Goal: Find contact information: Find contact information

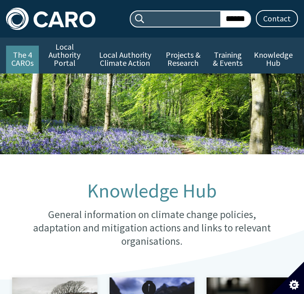
click at [29, 64] on link "The 4 CAROs" at bounding box center [22, 60] width 33 height 28
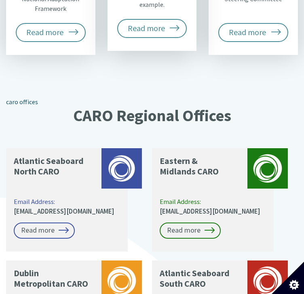
scroll to position [606, 0]
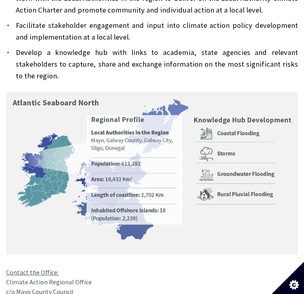
scroll to position [485, 0]
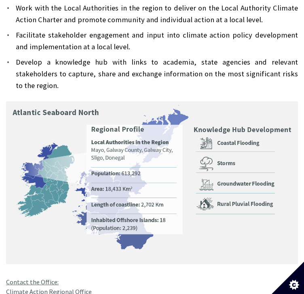
click at [48, 197] on img at bounding box center [152, 182] width 292 height 163
click at [64, 230] on img at bounding box center [152, 182] width 292 height 163
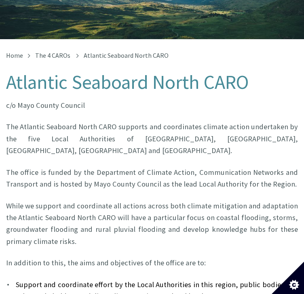
scroll to position [0, 0]
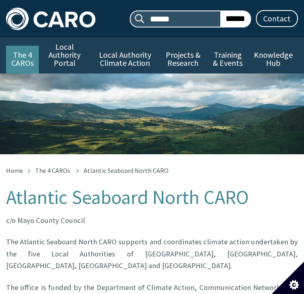
click at [23, 69] on link "The 4 CAROs" at bounding box center [22, 60] width 33 height 28
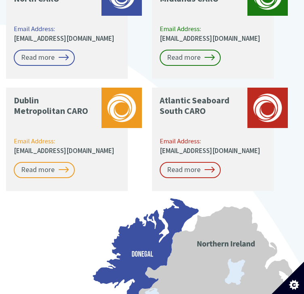
scroll to position [598, 0]
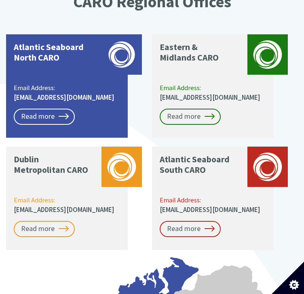
click at [46, 52] on p "Atlantic Seaboard North CARO" at bounding box center [51, 57] width 75 height 31
click at [55, 113] on link "Read more" at bounding box center [44, 117] width 61 height 16
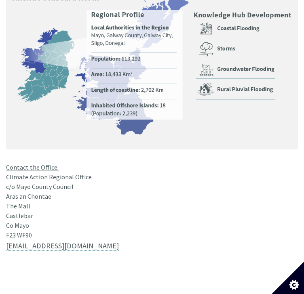
scroll to position [606, 0]
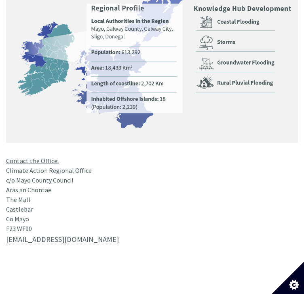
click at [177, 139] on div "Contact the Office: Climate Action Regional Office c/o Mayo County Council Aras…" at bounding box center [152, 106] width 292 height 253
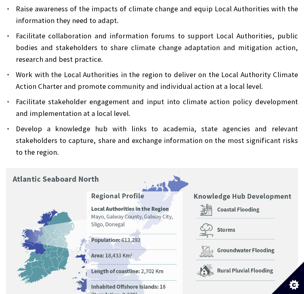
scroll to position [297, 0]
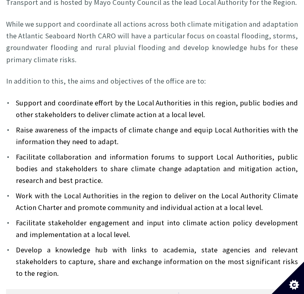
click at [285, 250] on li "Develop a knowledge hub with links to academia, state agencies and relevant sta…" at bounding box center [152, 262] width 292 height 36
click at [284, 250] on li "Develop a knowledge hub with links to academia, state agencies and relevant sta…" at bounding box center [152, 262] width 292 height 36
click at [281, 250] on li "Develop a knowledge hub with links to academia, state agencies and relevant sta…" at bounding box center [152, 262] width 292 height 36
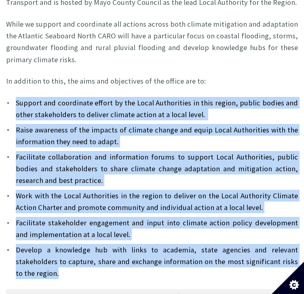
drag, startPoint x: 280, startPoint y: 252, endPoint x: 6, endPoint y: 92, distance: 317.0
click at [6, 97] on ul "Support and coordinate effort by the Local Authorities in this region, public b…" at bounding box center [152, 188] width 292 height 183
copy ul "Support and coordinate effort by the Local Authorities in this region, public b…"
